Goal: Navigation & Orientation: Go to known website

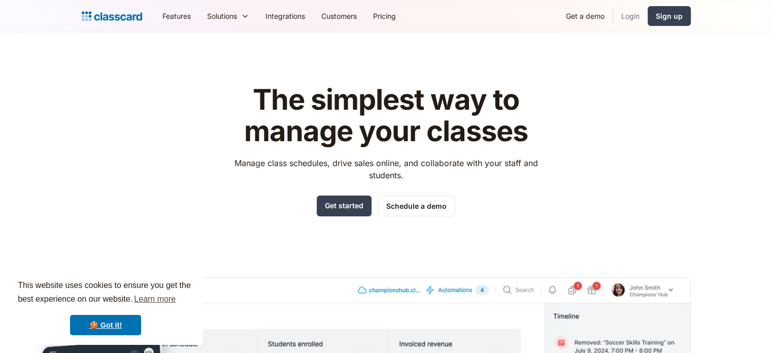
click at [635, 16] on link "Login" at bounding box center [630, 16] width 35 height 23
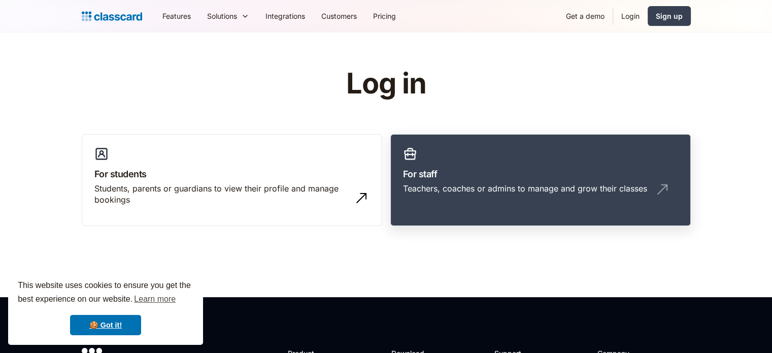
click at [504, 184] on div "Teachers, coaches or admins to manage and grow their classes" at bounding box center [525, 188] width 244 height 11
